Goal: Book appointment/travel/reservation

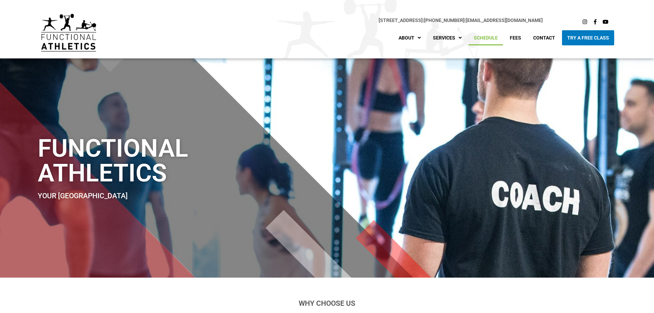
click at [491, 38] on link "Schedule" at bounding box center [486, 37] width 34 height 15
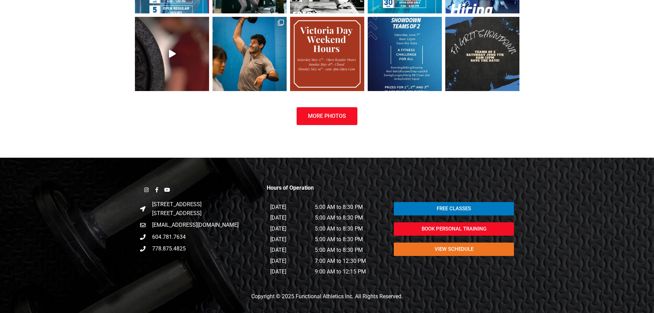
scroll to position [873, 0]
click at [471, 248] on span "view schedule" at bounding box center [454, 248] width 39 height 5
click at [466, 249] on span "view schedule" at bounding box center [454, 248] width 39 height 5
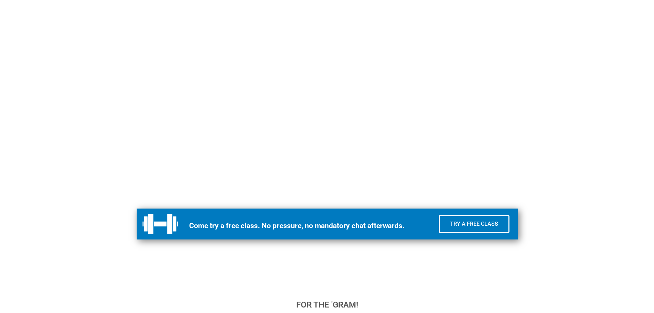
scroll to position [275, 0]
